Goal: Task Accomplishment & Management: Use online tool/utility

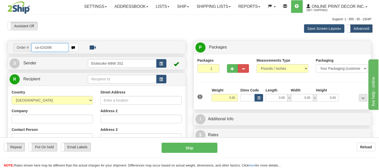
type input "ca-424398"
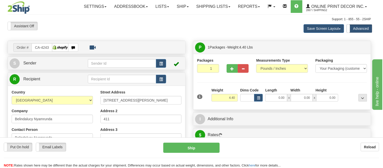
type input "BURNABY"
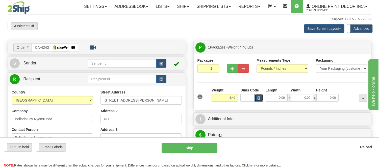
click at [259, 98] on span "button" at bounding box center [258, 98] width 3 height 3
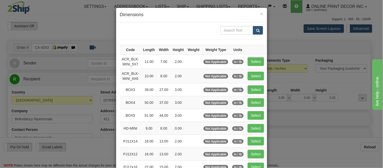
scroll to position [84, 0]
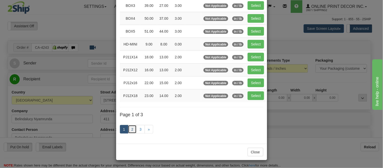
click at [131, 131] on link "2" at bounding box center [132, 129] width 9 height 9
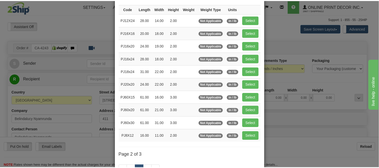
scroll to position [0, 0]
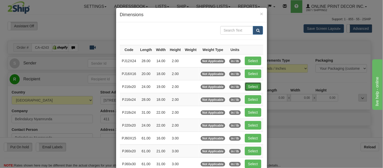
click at [252, 86] on button "Select" at bounding box center [253, 86] width 16 height 9
type input "PJ16x20"
type input "24.00"
type input "19.00"
type input "2.00"
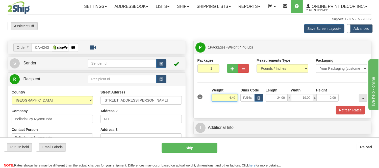
drag, startPoint x: 235, startPoint y: 96, endPoint x: 197, endPoint y: 96, distance: 38.1
click at [197, 96] on div "1 Weight 4.40 Dims Code x x" at bounding box center [282, 97] width 173 height 18
type input "5.98"
click at [344, 107] on button "Refresh Rates" at bounding box center [350, 110] width 29 height 9
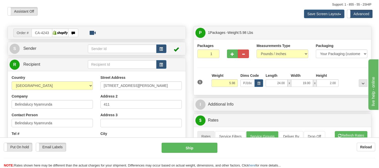
scroll to position [28, 0]
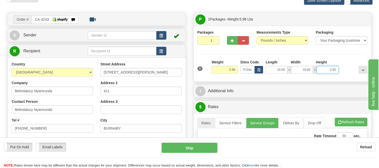
drag, startPoint x: 337, startPoint y: 69, endPoint x: 325, endPoint y: 68, distance: 11.9
click at [325, 68] on input "2.00" at bounding box center [327, 70] width 22 height 8
click button "Delete" at bounding box center [0, 0] width 0 height 0
type input "6.00"
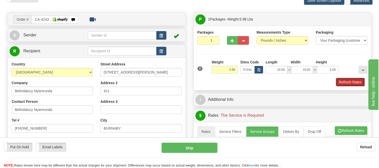
click at [350, 79] on button "Refresh Rates" at bounding box center [350, 82] width 29 height 9
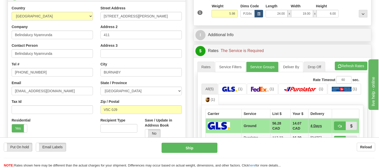
scroll to position [112, 0]
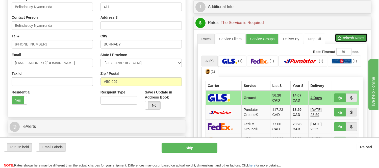
click at [343, 41] on button "Refresh Rates" at bounding box center [351, 38] width 33 height 9
click at [337, 96] on button "button" at bounding box center [340, 97] width 12 height 9
type input "1"
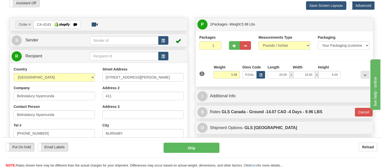
scroll to position [0, 0]
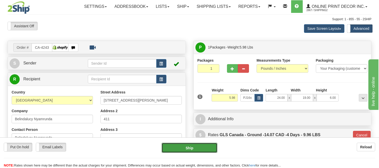
click at [204, 145] on button "Ship" at bounding box center [189, 148] width 56 height 10
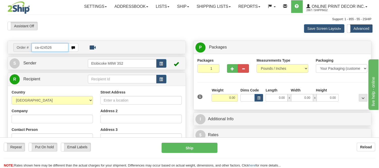
type input "ca-424526"
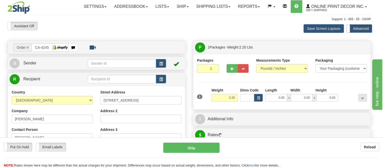
type input "TORONTO"
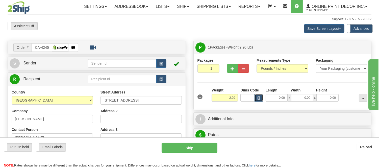
click at [259, 98] on span "button" at bounding box center [258, 98] width 3 height 3
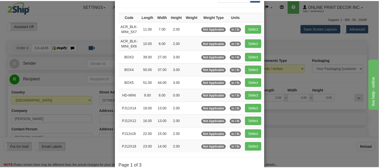
scroll to position [84, 0]
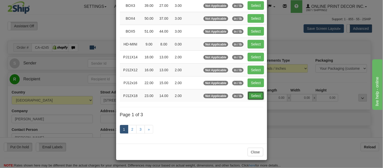
click at [250, 95] on button "Select" at bounding box center [256, 95] width 16 height 9
type input "PJ12X18"
type input "23.00"
type input "14.00"
type input "2.00"
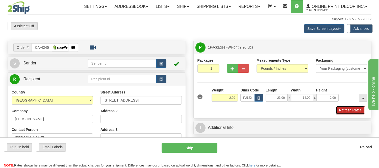
click at [351, 110] on button "Refresh Rates" at bounding box center [350, 110] width 29 height 9
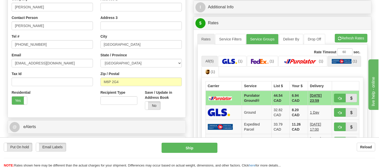
scroll to position [112, 0]
click at [338, 37] on span "button" at bounding box center [340, 38] width 4 height 3
click at [339, 93] on button "button" at bounding box center [340, 97] width 12 height 9
type input "260"
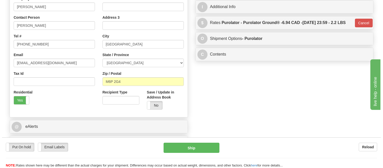
scroll to position [28, 0]
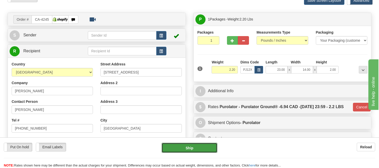
click at [197, 144] on button "Ship" at bounding box center [189, 148] width 56 height 10
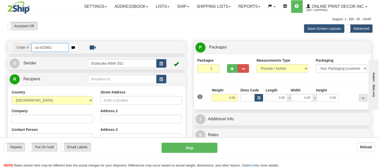
type input "ca-423962"
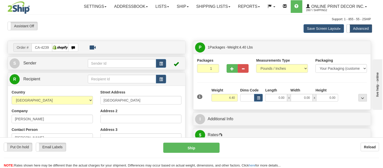
type input "VICTORIA"
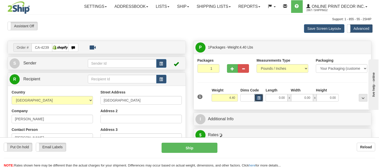
click at [260, 100] on button "button" at bounding box center [258, 98] width 9 height 8
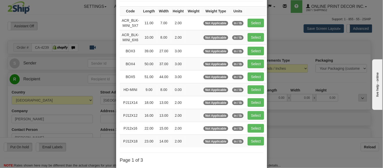
scroll to position [56, 0]
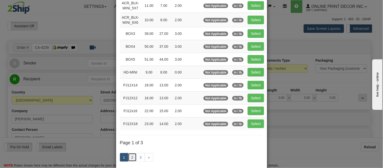
click at [131, 156] on link "2" at bounding box center [132, 157] width 9 height 9
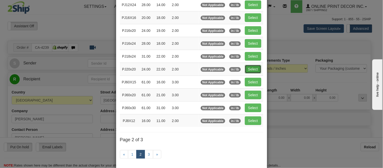
click at [250, 70] on button "Select" at bounding box center [253, 69] width 16 height 9
type input "PJ20x20"
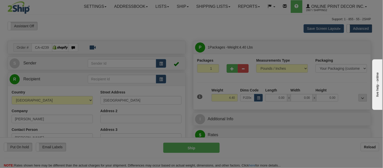
type input "24.00"
type input "22.00"
type input "2.00"
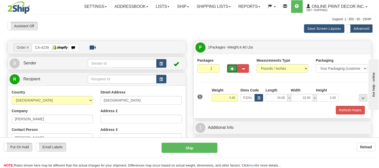
click at [231, 71] on button "button" at bounding box center [232, 68] width 11 height 9
radio input "true"
type input "2"
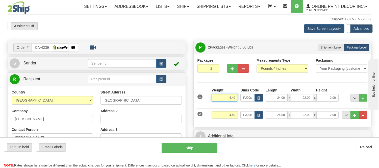
drag, startPoint x: 236, startPoint y: 98, endPoint x: 214, endPoint y: 96, distance: 22.3
click at [214, 96] on input "4.40" at bounding box center [224, 98] width 26 height 8
type input "3.98"
click at [259, 115] on span "button" at bounding box center [258, 115] width 3 height 3
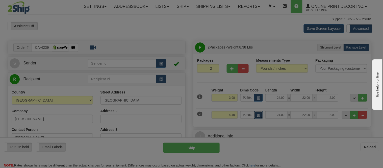
scroll to position [0, 0]
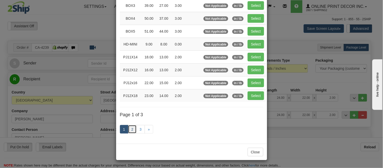
click at [131, 127] on link "2" at bounding box center [132, 129] width 9 height 9
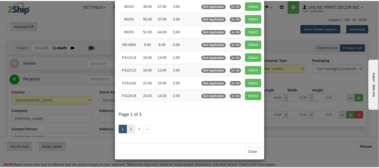
scroll to position [82, 0]
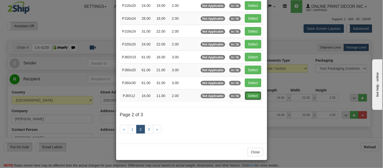
click at [247, 95] on button "Select" at bounding box center [253, 95] width 16 height 9
type input "PJ8X12"
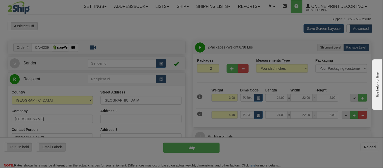
type input "16.00"
type input "11.00"
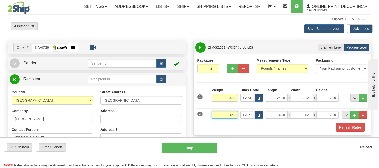
drag, startPoint x: 236, startPoint y: 114, endPoint x: 212, endPoint y: 114, distance: 24.0
click at [212, 114] on input "4.40" at bounding box center [224, 115] width 26 height 8
click button "Delete" at bounding box center [0, 0] width 0 height 0
type input "3.00"
click at [259, 128] on div "Refresh Rates" at bounding box center [282, 127] width 173 height 9
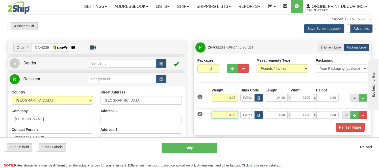
click at [234, 114] on input "3.00" at bounding box center [224, 115] width 26 height 8
drag, startPoint x: 236, startPoint y: 97, endPoint x: 217, endPoint y: 98, distance: 19.0
click at [217, 98] on input "3.98" at bounding box center [224, 98] width 26 height 8
type input "4.40"
click at [236, 116] on input "3.00" at bounding box center [224, 115] width 26 height 8
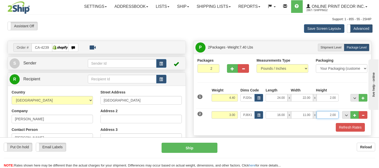
drag, startPoint x: 336, startPoint y: 115, endPoint x: 319, endPoint y: 119, distance: 17.7
click at [319, 119] on input "2.00" at bounding box center [327, 115] width 22 height 8
click button "Delete" at bounding box center [0, 0] width 0 height 0
type input "6.00"
click at [338, 127] on button "Refresh Rates" at bounding box center [350, 127] width 29 height 9
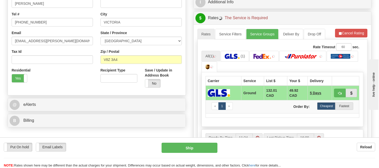
scroll to position [140, 0]
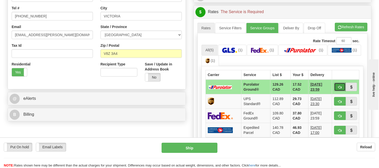
click at [338, 88] on span "button" at bounding box center [340, 87] width 4 height 3
type input "260"
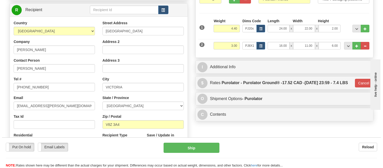
scroll to position [56, 0]
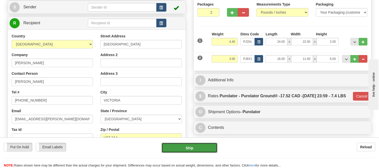
click at [207, 147] on button "Ship" at bounding box center [189, 148] width 56 height 10
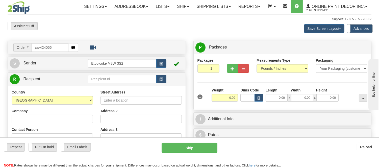
type input "ca-424056"
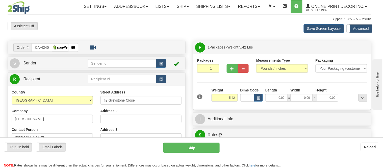
type input "BENTLEY"
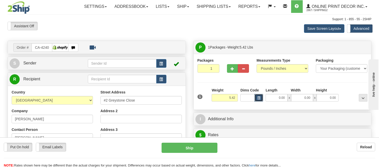
click at [259, 98] on button "button" at bounding box center [258, 98] width 9 height 8
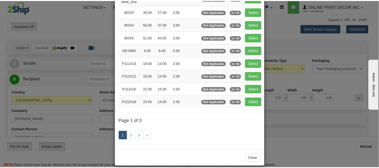
scroll to position [84, 0]
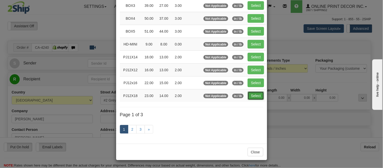
click at [248, 99] on button "Select" at bounding box center [256, 95] width 16 height 9
type input "PJ12X18"
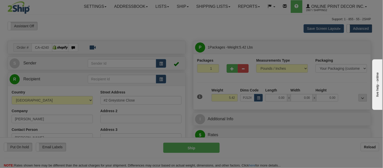
type input "23.00"
type input "14.00"
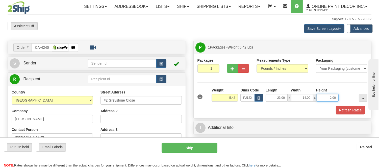
drag, startPoint x: 336, startPoint y: 98, endPoint x: 311, endPoint y: 105, distance: 26.4
click at [311, 105] on div "1 Weight 5.42 Dims Code x x" at bounding box center [282, 97] width 173 height 18
type input "4.00"
click at [249, 79] on div "Packages 1 1 Measurements Type" at bounding box center [282, 86] width 170 height 57
click at [349, 112] on button "Refresh Rates" at bounding box center [350, 110] width 29 height 9
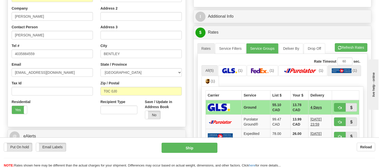
scroll to position [112, 0]
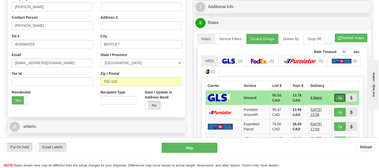
click at [339, 96] on span "button" at bounding box center [340, 97] width 4 height 3
type input "1"
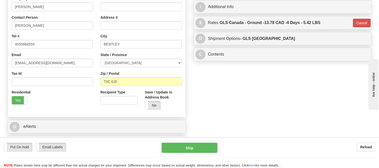
scroll to position [84, 0]
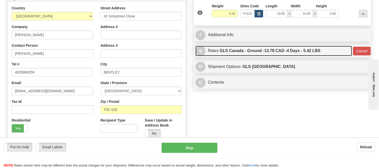
click at [301, 51] on label "GLS Canada - Ground - 13.78 CAD - 4 Days - 5.42 LBS" at bounding box center [270, 51] width 101 height 10
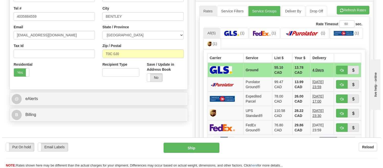
scroll to position [140, 0]
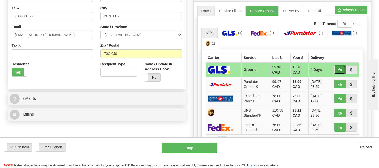
click at [336, 67] on button "button" at bounding box center [340, 69] width 12 height 9
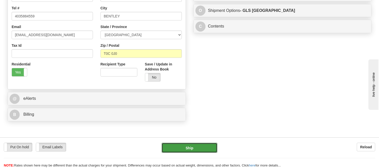
click at [196, 145] on button "Ship" at bounding box center [189, 148] width 56 height 10
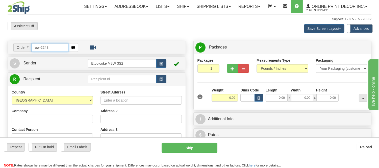
type input "ow-2243"
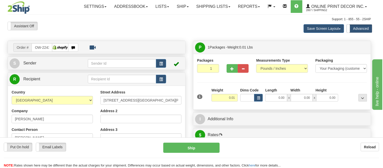
type input "JOLIETTE"
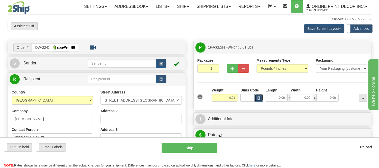
click at [256, 97] on button "button" at bounding box center [258, 98] width 9 height 8
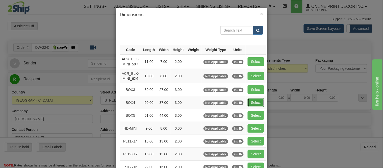
click at [248, 102] on button "Select" at bounding box center [256, 102] width 16 height 9
type input "BOX4"
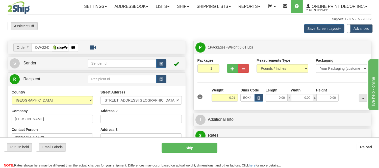
type input "50.00"
type input "37.00"
type input "3.00"
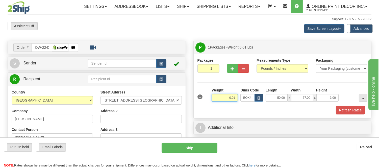
drag, startPoint x: 235, startPoint y: 97, endPoint x: 220, endPoint y: 101, distance: 16.5
click at [220, 101] on input "0.01" at bounding box center [224, 98] width 26 height 8
click button "Delete" at bounding box center [0, 0] width 0 height 0
type input "13.00"
click at [352, 113] on button "Refresh Rates" at bounding box center [350, 110] width 29 height 9
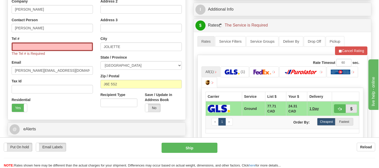
scroll to position [112, 0]
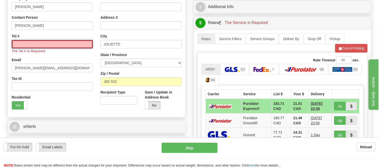
click at [56, 43] on input "Tel #" at bounding box center [52, 44] width 81 height 9
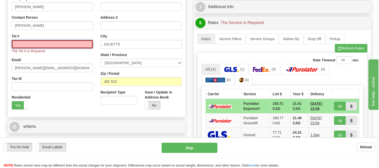
type input "[PHONE_NUMBER]"
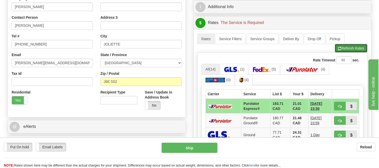
click at [359, 51] on button "Refresh Rates" at bounding box center [351, 48] width 33 height 9
click at [344, 44] on link "Pickup" at bounding box center [335, 39] width 19 height 11
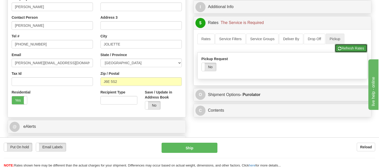
click at [344, 46] on button "Refresh Rates" at bounding box center [351, 48] width 33 height 9
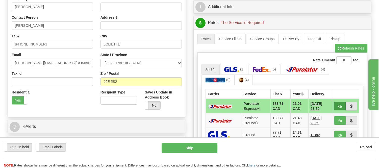
scroll to position [140, 0]
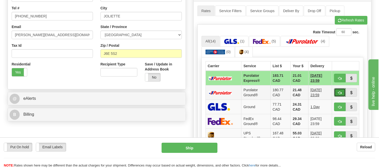
click at [336, 90] on button "button" at bounding box center [340, 92] width 12 height 9
type input "260"
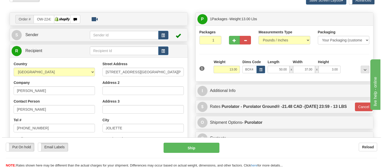
scroll to position [28, 0]
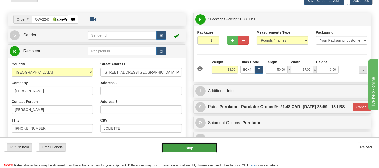
click at [195, 144] on button "Ship" at bounding box center [189, 148] width 56 height 10
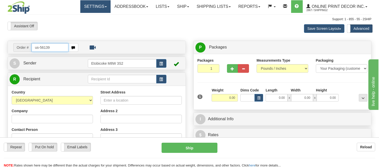
type input "us-56139"
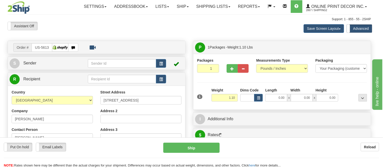
type input "[GEOGRAPHIC_DATA]"
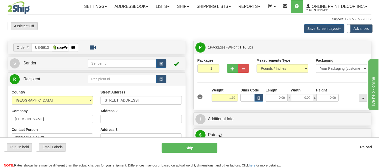
click at [166, 64] on td at bounding box center [174, 63] width 17 height 10
click at [164, 64] on button "button" at bounding box center [161, 63] width 10 height 9
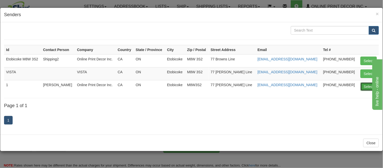
click at [365, 88] on button "Select" at bounding box center [368, 86] width 16 height 9
type input "1"
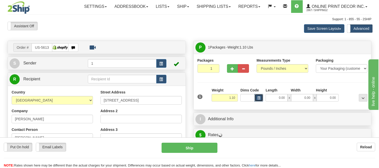
click at [260, 98] on span "button" at bounding box center [258, 98] width 3 height 3
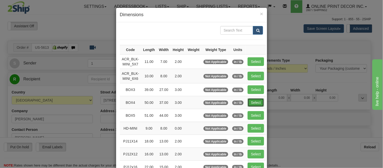
click at [251, 100] on button "Select" at bounding box center [256, 102] width 16 height 9
type input "BOX4"
type input "50.00"
type input "37.00"
type input "3.00"
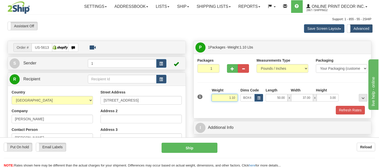
drag, startPoint x: 236, startPoint y: 97, endPoint x: 226, endPoint y: 99, distance: 10.0
click at [226, 99] on input "1.10" at bounding box center [224, 98] width 26 height 8
type input "15.98"
click at [345, 112] on button "Refresh Rates" at bounding box center [350, 110] width 29 height 9
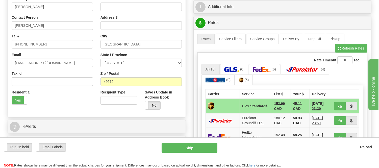
scroll to position [140, 0]
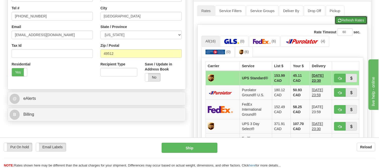
click at [356, 21] on button "Refresh Rates" at bounding box center [351, 20] width 33 height 9
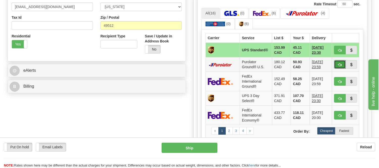
click at [339, 66] on button "button" at bounding box center [340, 64] width 12 height 9
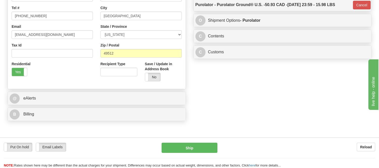
scroll to position [84, 0]
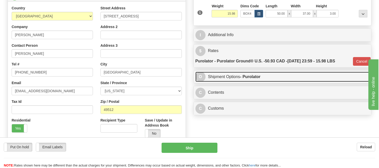
click at [275, 75] on link "O Shipment Options - Purolator" at bounding box center [282, 77] width 174 height 10
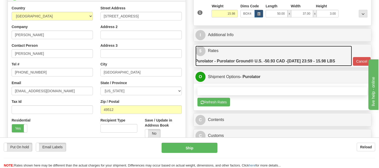
click at [280, 63] on span "50.93 CAD -" at bounding box center [276, 61] width 22 height 4
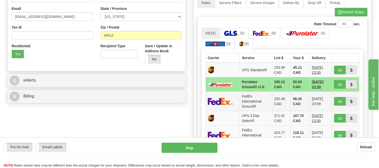
scroll to position [168, 0]
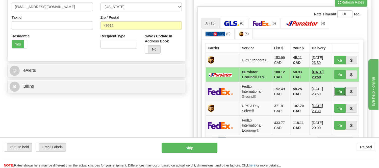
click at [340, 91] on span "button" at bounding box center [340, 91] width 4 height 3
type input "92"
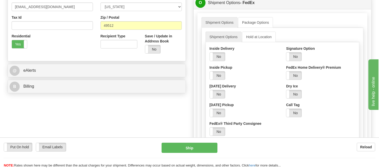
click at [295, 23] on ul "Shipment Options Package Options" at bounding box center [282, 22] width 162 height 11
click at [225, 39] on link "Shipment Options" at bounding box center [223, 37] width 36 height 11
click at [227, 23] on link "Shipment Options" at bounding box center [219, 22] width 36 height 11
click at [308, 17] on div "Shipment Options Package Options Shipment Options Hold at Location Inside Deliv…" at bounding box center [283, 99] width 170 height 172
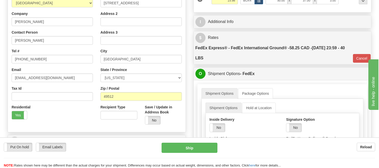
scroll to position [84, 0]
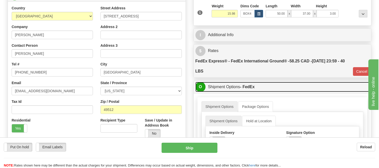
click at [238, 85] on link "O Shipment Options - FedEx" at bounding box center [282, 87] width 174 height 10
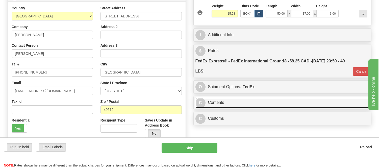
click at [232, 100] on link "C Contents" at bounding box center [282, 102] width 174 height 10
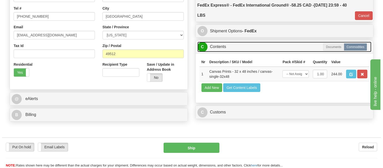
scroll to position [140, 0]
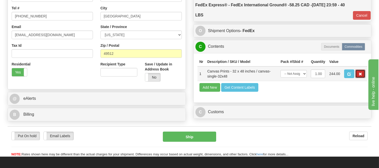
click at [364, 78] on button "button" at bounding box center [360, 73] width 10 height 9
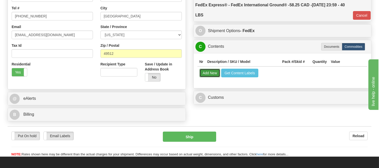
click at [218, 73] on button "Add New" at bounding box center [209, 73] width 21 height 9
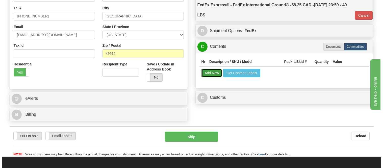
select select
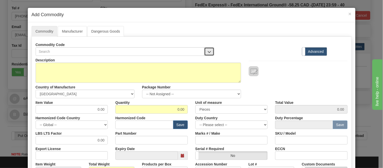
click at [204, 50] on button "button" at bounding box center [209, 51] width 10 height 9
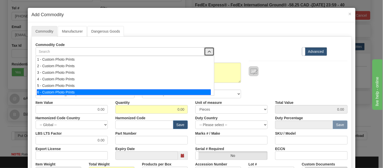
click at [196, 92] on div "6 - Custom Photo Prints" at bounding box center [124, 92] width 174 height 6
select select "1"
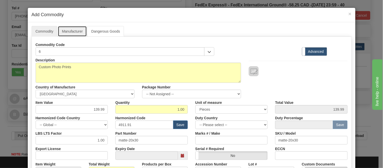
click at [76, 29] on link "Manufacturer" at bounding box center [72, 31] width 29 height 11
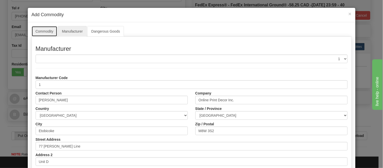
click at [48, 32] on link "Commodity" at bounding box center [45, 31] width 26 height 11
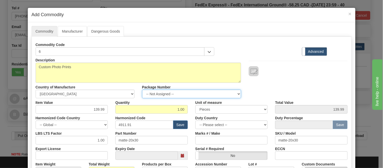
click at [170, 94] on select "-- Not Assigned -- Item 1" at bounding box center [191, 94] width 99 height 9
select select "0"
click at [142, 90] on select "-- Not Assigned -- Item 1" at bounding box center [191, 94] width 99 height 9
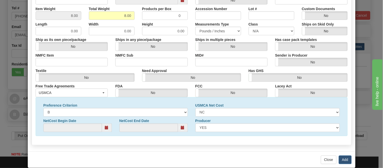
scroll to position [163, 0]
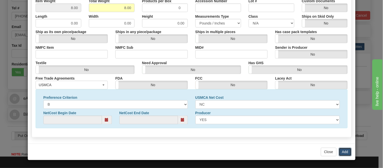
click at [344, 151] on button "Add" at bounding box center [345, 152] width 13 height 9
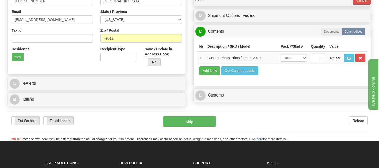
scroll to position [168, 0]
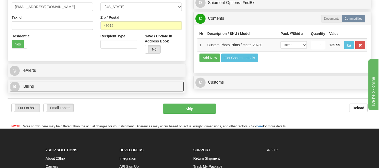
click at [72, 89] on link "B Billing" at bounding box center [97, 86] width 174 height 10
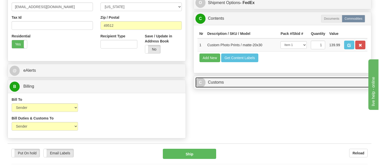
click at [213, 88] on link "C Customs" at bounding box center [282, 82] width 174 height 10
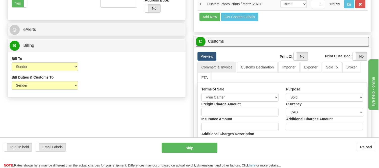
scroll to position [252, 0]
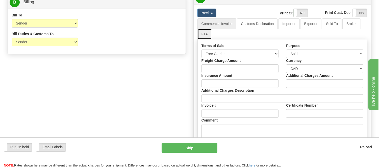
click at [202, 39] on link "FTA" at bounding box center [204, 34] width 14 height 11
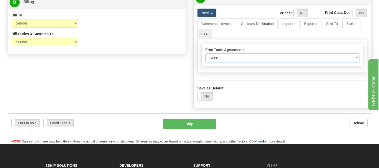
click at [215, 62] on select "None Other USMCA CETA CUKTCA" at bounding box center [282, 57] width 154 height 9
select select "1"
click at [205, 62] on select "None Other USMCA CETA CUKTCA" at bounding box center [282, 57] width 154 height 9
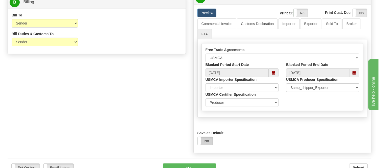
click at [209, 145] on label "No" at bounding box center [205, 141] width 15 height 8
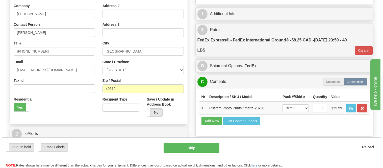
scroll to position [140, 0]
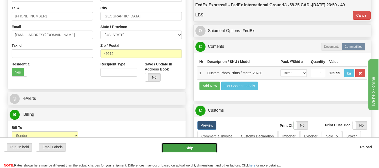
click at [193, 148] on button "Ship" at bounding box center [189, 148] width 56 height 10
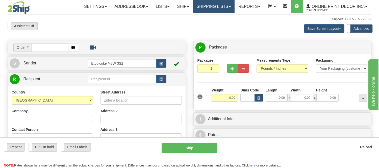
click at [199, 6] on link "Shipping lists" at bounding box center [214, 6] width 42 height 13
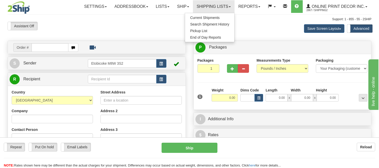
click at [195, 14] on ul "Current Shipments Search Shipment History Pickup List End of Day Reports" at bounding box center [210, 27] width 50 height 29
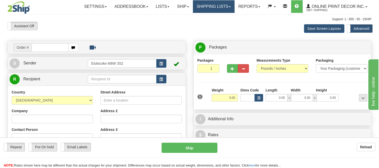
click at [205, 1] on link "Shipping lists" at bounding box center [214, 6] width 42 height 13
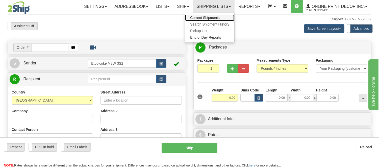
click at [206, 15] on link "Current Shipments" at bounding box center [209, 17] width 49 height 7
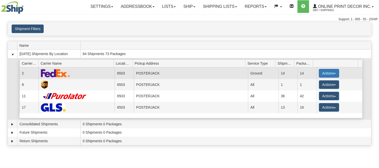
click at [322, 72] on button "Actions" at bounding box center [329, 73] width 20 height 9
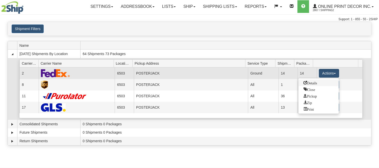
click at [312, 82] on span "Details" at bounding box center [310, 83] width 14 height 4
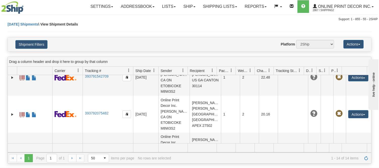
scroll to position [395, 0]
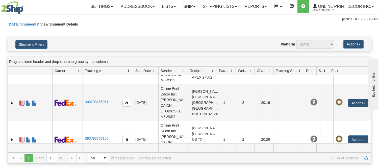
click at [184, 3] on link "Ship" at bounding box center [188, 6] width 19 height 13
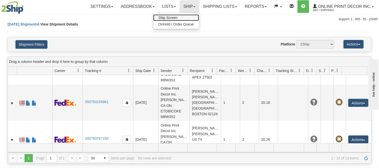
click at [172, 16] on span "Ship Screen" at bounding box center [167, 18] width 19 height 4
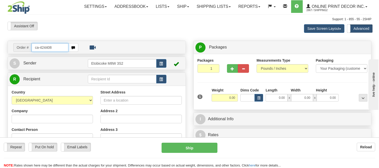
type input "ca-424408"
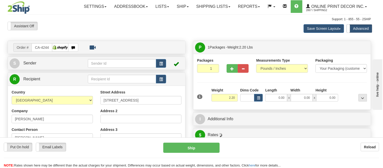
type input "BAINSVILLE"
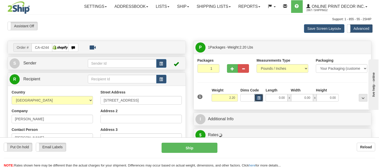
click at [261, 100] on button "button" at bounding box center [258, 98] width 9 height 8
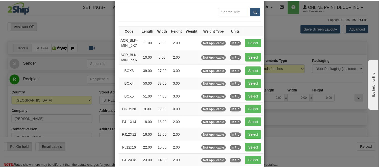
scroll to position [28, 0]
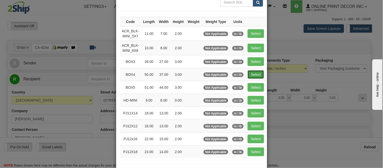
click at [254, 74] on button "Select" at bounding box center [256, 74] width 16 height 9
type input "BOX4"
type input "50.00"
type input "37.00"
type input "3.00"
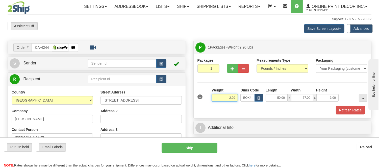
drag, startPoint x: 236, startPoint y: 97, endPoint x: 220, endPoint y: 97, distance: 16.4
click at [220, 97] on input "2.20" at bounding box center [224, 98] width 26 height 8
type input "19.98"
click at [362, 107] on button "Refresh Rates" at bounding box center [350, 110] width 29 height 9
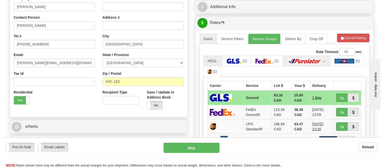
scroll to position [140, 0]
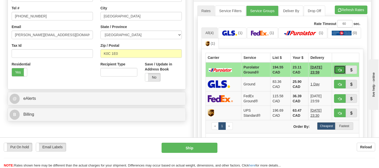
click at [336, 69] on button "button" at bounding box center [340, 69] width 12 height 9
type input "260"
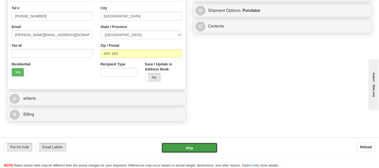
click at [203, 150] on button "Ship" at bounding box center [189, 148] width 56 height 10
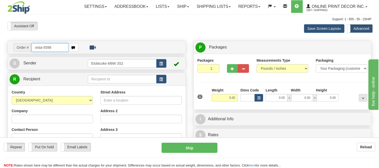
type input "vista-5598"
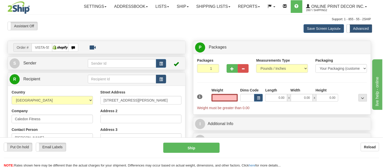
type input "INGLEWOOD"
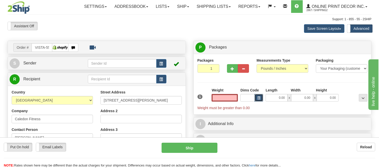
type input "0.00"
click at [256, 99] on button "button" at bounding box center [258, 98] width 9 height 8
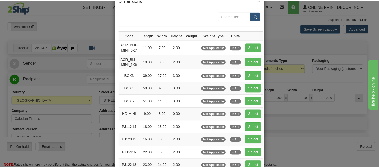
scroll to position [28, 0]
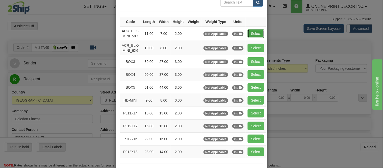
click at [248, 31] on button "Select" at bounding box center [256, 33] width 16 height 9
type input "ACR_BLK-MINI_5X7"
type input "11.00"
type input "7.00"
type input "2.00"
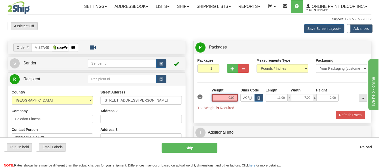
drag, startPoint x: 235, startPoint y: 97, endPoint x: 212, endPoint y: 96, distance: 23.2
click at [212, 96] on input "0.00" at bounding box center [224, 98] width 26 height 8
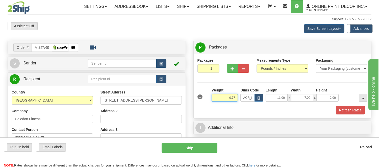
type input "0.77"
click at [160, 64] on span "button" at bounding box center [161, 63] width 4 height 3
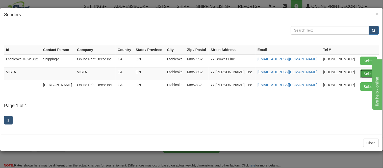
click at [365, 71] on button "Select" at bounding box center [368, 73] width 16 height 9
type input "VISTA"
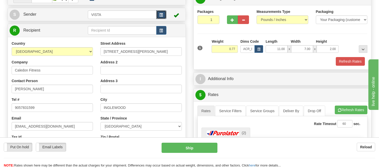
scroll to position [56, 0]
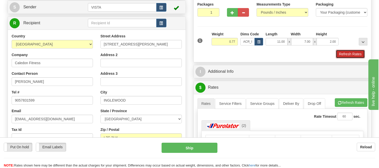
click at [356, 52] on button "Refresh Rates" at bounding box center [350, 54] width 29 height 9
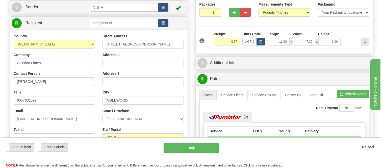
scroll to position [112, 0]
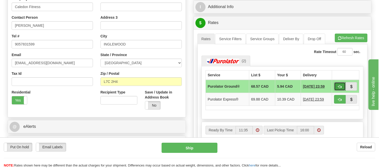
click at [342, 84] on button "button" at bounding box center [340, 86] width 12 height 9
type input "260"
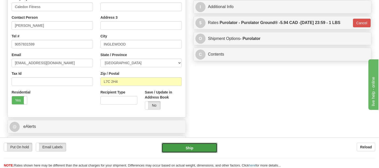
click at [191, 151] on button "Ship" at bounding box center [189, 148] width 56 height 10
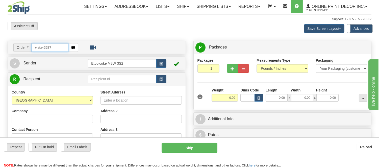
type input "vista-5587"
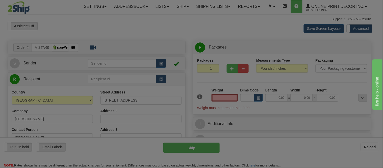
type input "[GEOGRAPHIC_DATA]"
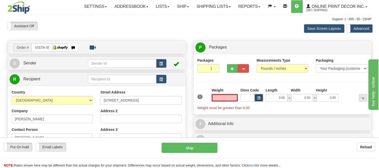
type input "0.00"
click at [256, 96] on button "button" at bounding box center [258, 98] width 9 height 8
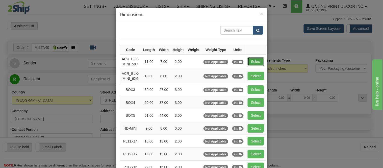
click at [257, 62] on button "Select" at bounding box center [256, 61] width 16 height 9
type input "ACR_BLK-MINI_5X7"
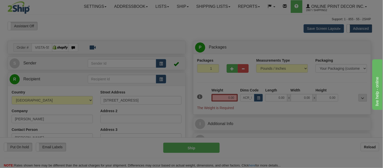
type input "11.00"
type input "7.00"
type input "2.00"
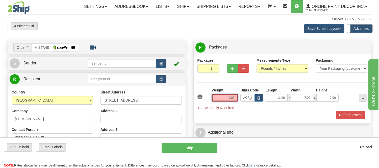
drag, startPoint x: 236, startPoint y: 97, endPoint x: 215, endPoint y: 100, distance: 20.7
click at [215, 100] on input "0.00" at bounding box center [224, 98] width 26 height 8
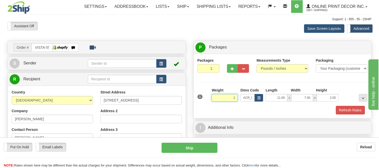
click button "Delete" at bounding box center [0, 0] width 0 height 0
type input "1.00"
click at [347, 108] on button "Refresh Rates" at bounding box center [350, 110] width 29 height 9
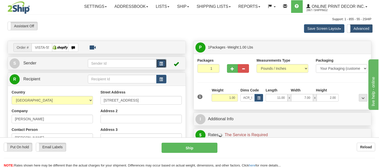
click at [158, 64] on button "button" at bounding box center [161, 63] width 10 height 9
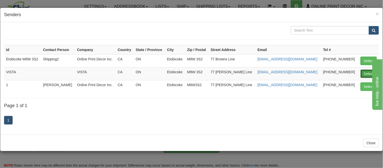
click at [367, 72] on button "Select" at bounding box center [368, 73] width 16 height 9
type input "VISTA"
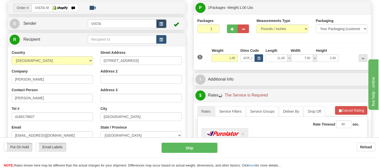
scroll to position [56, 0]
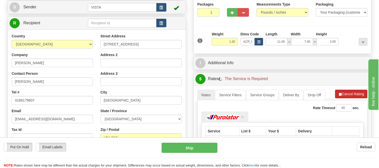
click at [0, 0] on button "Refresh Rates" at bounding box center [0, 0] width 0 height 0
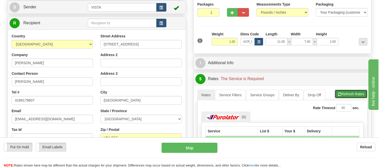
click at [346, 92] on button "Refresh Rates" at bounding box center [351, 94] width 33 height 9
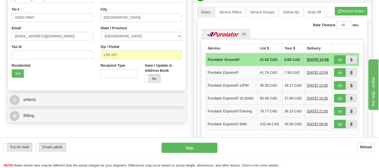
scroll to position [140, 0]
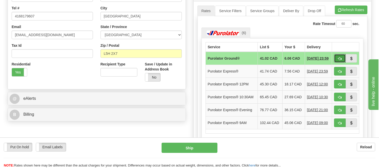
click at [339, 60] on span "button" at bounding box center [340, 58] width 4 height 3
type input "260"
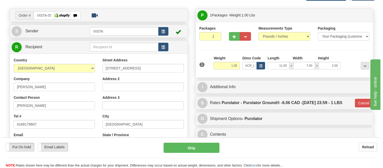
scroll to position [28, 0]
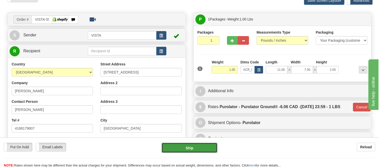
click at [195, 143] on button "Ship" at bounding box center [189, 148] width 56 height 10
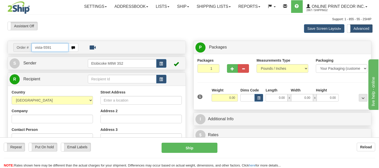
type input "vista-5591"
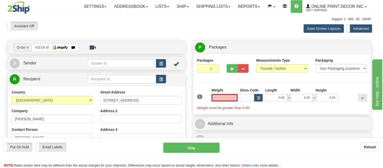
type input "[PERSON_NAME]"
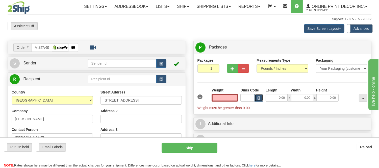
type input "0.00"
click at [261, 98] on button "button" at bounding box center [258, 98] width 9 height 8
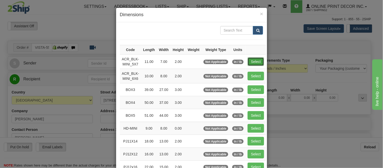
click at [256, 63] on button "Select" at bounding box center [256, 61] width 16 height 9
type input "ACR_BLK-MINI_5X7"
type input "11.00"
type input "7.00"
type input "2.00"
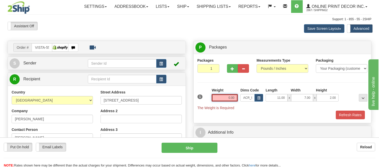
drag, startPoint x: 236, startPoint y: 96, endPoint x: 215, endPoint y: 96, distance: 20.2
click at [215, 96] on input "0.00" at bounding box center [224, 98] width 26 height 8
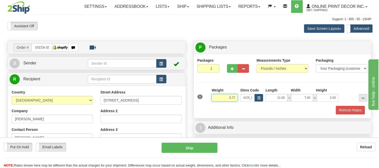
type input "0.77"
click at [161, 63] on span "button" at bounding box center [161, 63] width 4 height 3
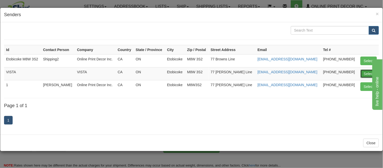
click at [365, 71] on button "Select" at bounding box center [368, 73] width 16 height 9
type input "VISTA"
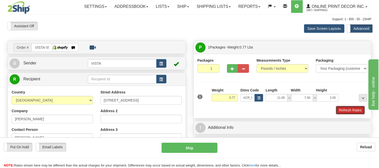
click at [355, 108] on button "Refresh Rates" at bounding box center [350, 110] width 29 height 9
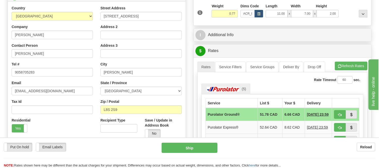
scroll to position [112, 0]
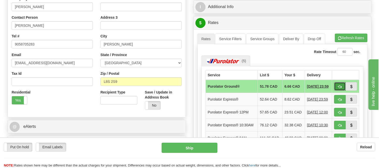
click at [340, 84] on button "button" at bounding box center [340, 86] width 12 height 9
type input "260"
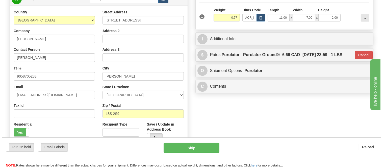
scroll to position [28, 0]
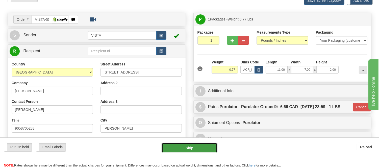
click at [198, 148] on button "Ship" at bounding box center [189, 148] width 56 height 10
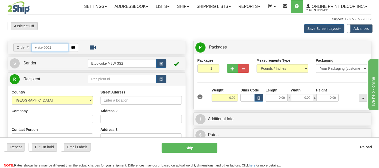
type input "vista-5601"
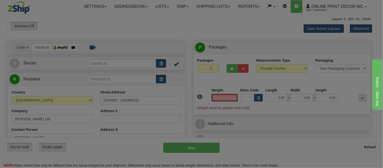
type input "[GEOGRAPHIC_DATA]"
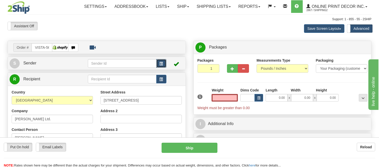
type input "0.00"
click at [161, 62] on span "button" at bounding box center [161, 63] width 4 height 3
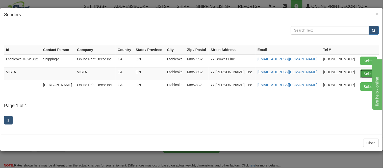
click at [367, 72] on button "Select" at bounding box center [368, 73] width 16 height 9
type input "VISTA"
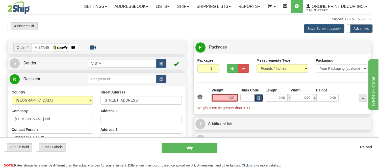
click at [258, 97] on span "button" at bounding box center [258, 98] width 3 height 3
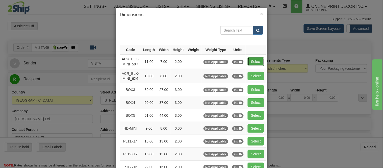
click at [250, 60] on button "Select" at bounding box center [256, 61] width 16 height 9
type input "ACR_BLK-MINI_5X7"
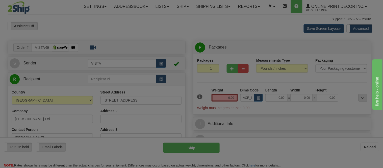
type input "11.00"
type input "7.00"
type input "2.00"
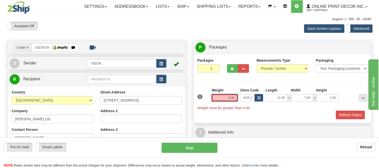
drag, startPoint x: 235, startPoint y: 99, endPoint x: 216, endPoint y: 98, distance: 19.2
click at [216, 98] on input "0.00" at bounding box center [224, 98] width 26 height 8
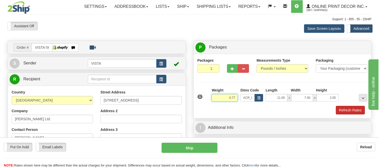
type input "0.77"
click at [351, 109] on button "Refresh Rates" at bounding box center [350, 110] width 29 height 9
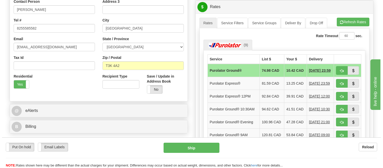
scroll to position [140, 0]
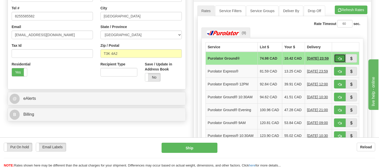
click at [335, 57] on button "button" at bounding box center [340, 58] width 12 height 9
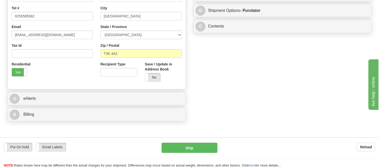
type input "260"
click at [206, 148] on button "Ship" at bounding box center [189, 148] width 56 height 10
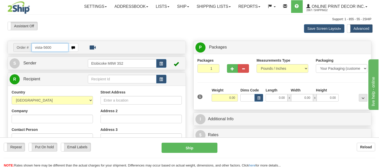
type input "vista-5600"
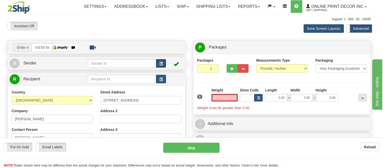
type input "SAINT-GEORGES"
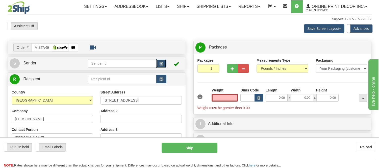
type input "0.00"
click at [158, 62] on button "button" at bounding box center [161, 63] width 10 height 9
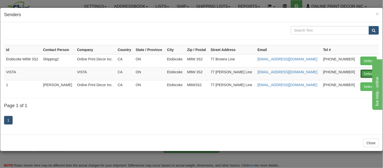
click at [366, 72] on button "Select" at bounding box center [368, 73] width 16 height 9
type input "VISTA"
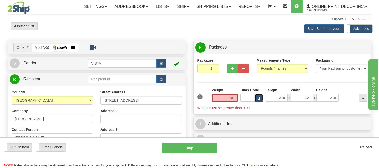
click at [259, 97] on span "button" at bounding box center [258, 98] width 3 height 3
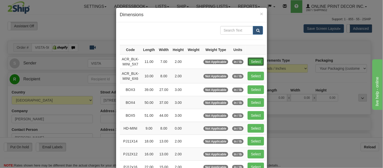
click at [253, 61] on button "Select" at bounding box center [256, 61] width 16 height 9
type input "ACR_BLK-MINI_5X7"
type input "11.00"
type input "7.00"
type input "2.00"
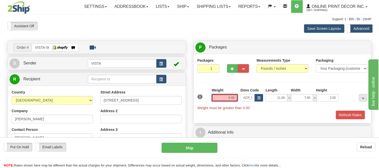
drag, startPoint x: 236, startPoint y: 97, endPoint x: 208, endPoint y: 99, distance: 27.8
click at [208, 99] on div "1 Weight 0.00 Dims Code x x" at bounding box center [282, 99] width 173 height 23
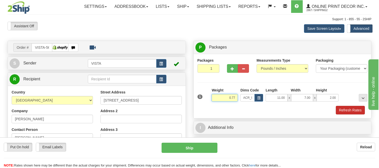
type input "0.77"
click at [351, 109] on button "Refresh Rates" at bounding box center [350, 110] width 29 height 9
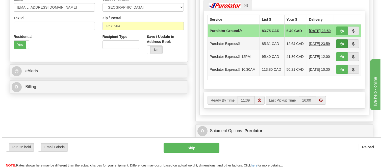
scroll to position [168, 0]
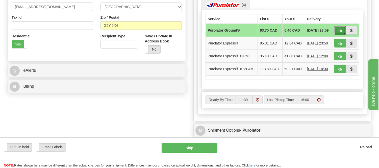
click at [341, 30] on span "button" at bounding box center [340, 30] width 4 height 3
type input "260"
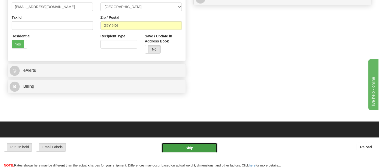
click at [205, 146] on button "Ship" at bounding box center [189, 148] width 56 height 10
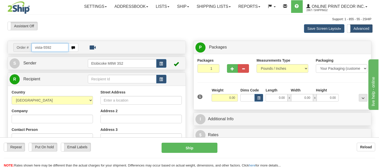
type input "vista-5592"
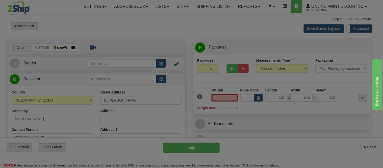
type input "WINNIPEG"
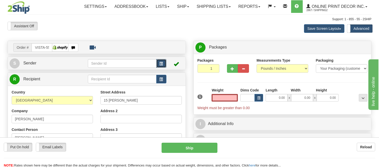
type input "0.00"
click at [159, 62] on span "button" at bounding box center [161, 63] width 4 height 3
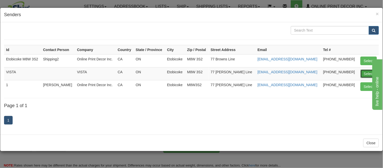
click at [367, 75] on button "Select" at bounding box center [368, 73] width 16 height 9
type input "VISTA"
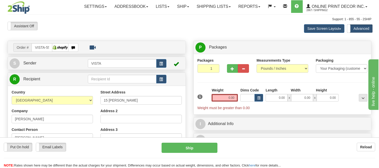
click at [258, 93] on div "Dims Code" at bounding box center [251, 95] width 25 height 14
click at [258, 97] on span "button" at bounding box center [258, 98] width 3 height 3
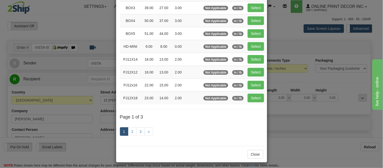
scroll to position [84, 0]
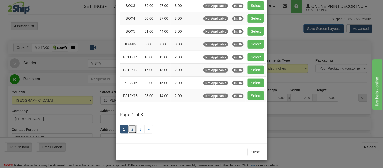
click at [132, 129] on link "2" at bounding box center [132, 129] width 9 height 9
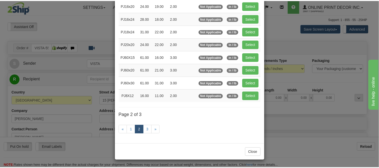
scroll to position [82, 0]
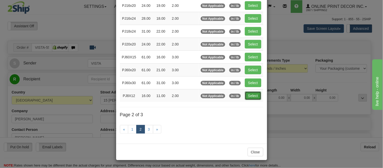
click at [247, 94] on button "Select" at bounding box center [253, 95] width 16 height 9
type input "PJ8X12"
type input "16.00"
type input "11.00"
type input "2.00"
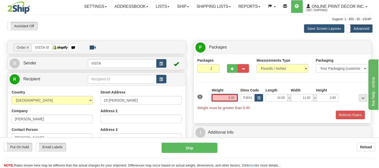
drag, startPoint x: 236, startPoint y: 97, endPoint x: 198, endPoint y: 99, distance: 38.2
click at [198, 99] on div "1 Weight 0.00 Dims Code x x" at bounding box center [282, 99] width 173 height 23
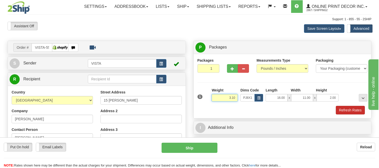
type input "3.10"
click at [363, 109] on button "Refresh Rates" at bounding box center [350, 110] width 29 height 9
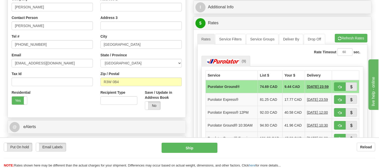
scroll to position [112, 0]
click at [339, 88] on span "button" at bounding box center [340, 86] width 4 height 3
type input "260"
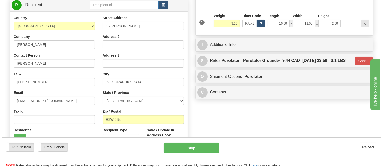
scroll to position [28, 0]
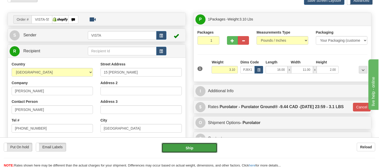
click at [209, 152] on button "Ship" at bounding box center [189, 148] width 56 height 10
